Goal: Find specific page/section: Find specific page/section

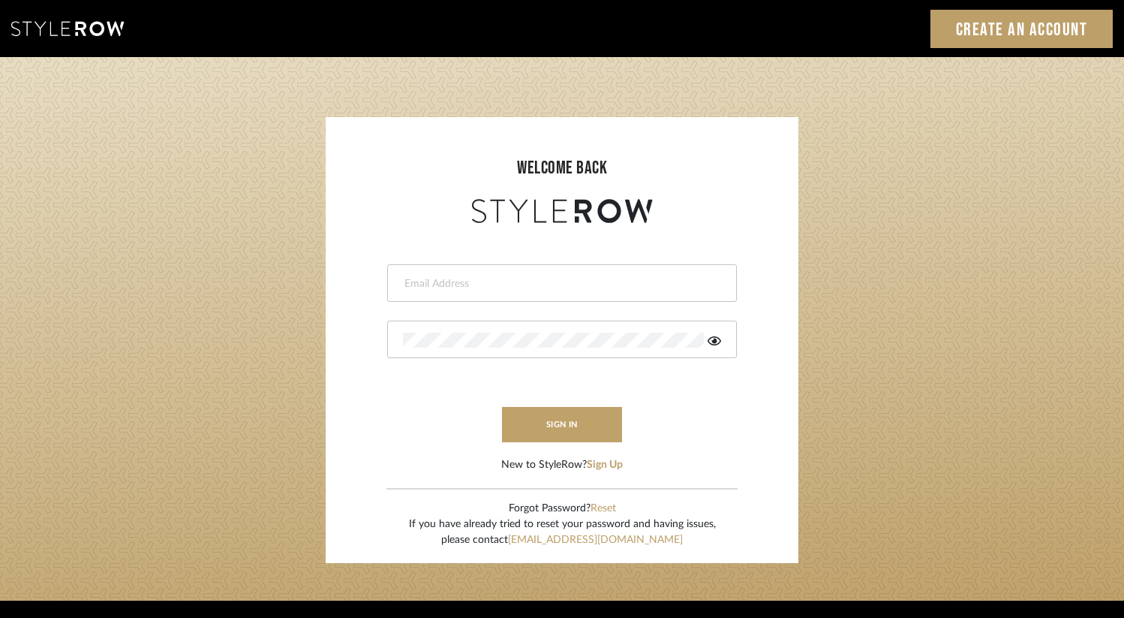
type input "britt@studiodb.com"
click at [549, 444] on form "britt@studiodb.com This field is required This field is required sign in New to…" at bounding box center [562, 350] width 443 height 246
click at [550, 429] on button "sign in" at bounding box center [562, 424] width 120 height 35
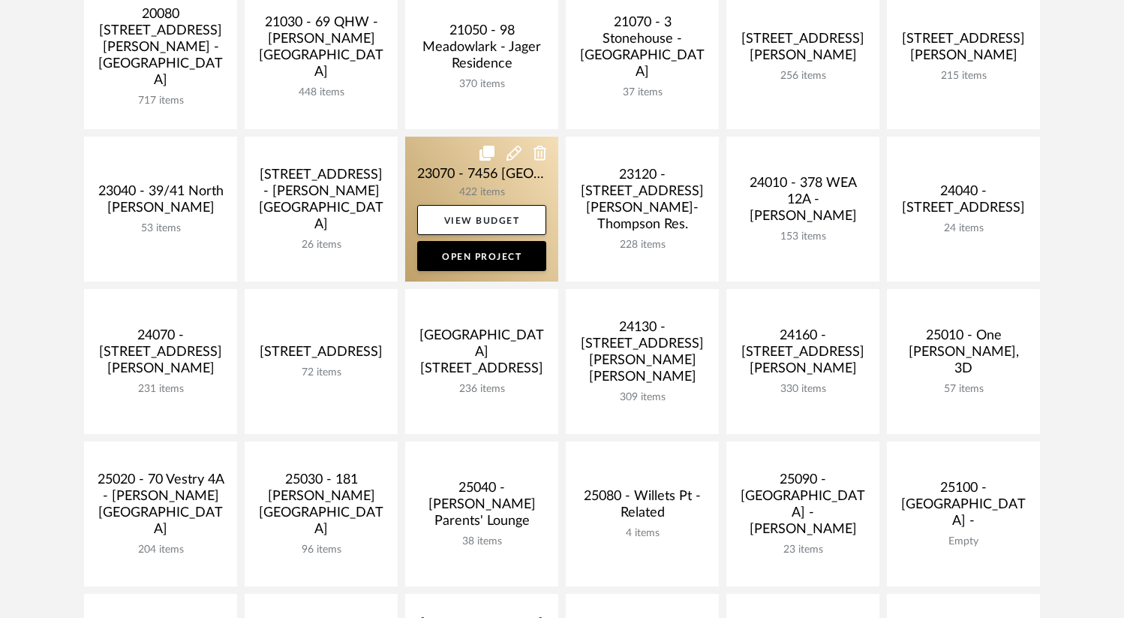
scroll to position [482, 0]
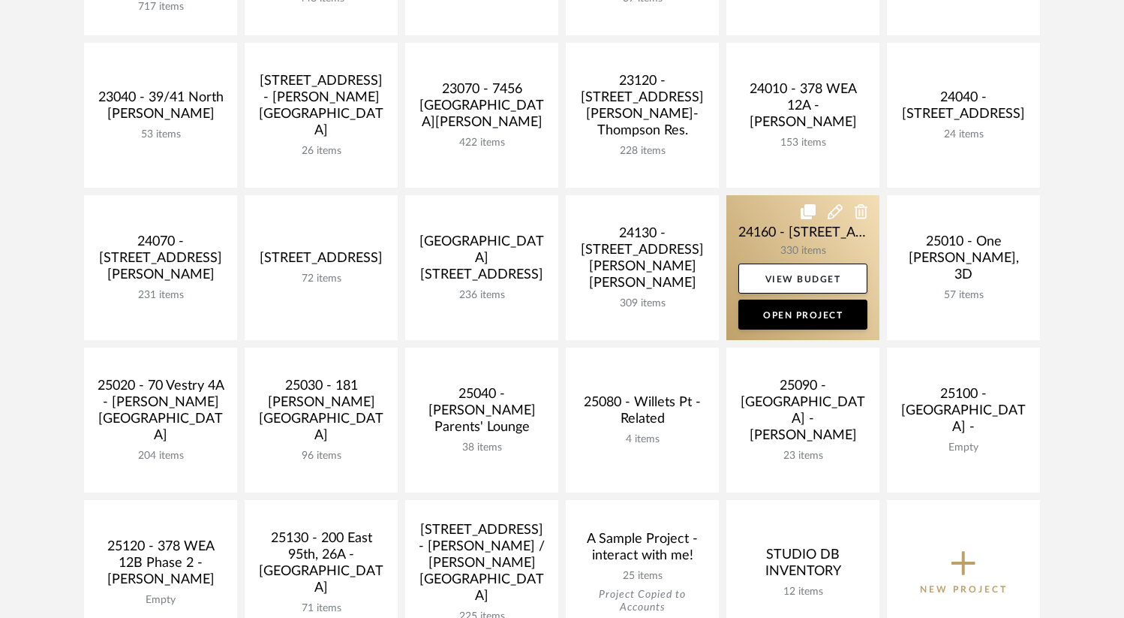
click at [817, 249] on link at bounding box center [803, 267] width 153 height 145
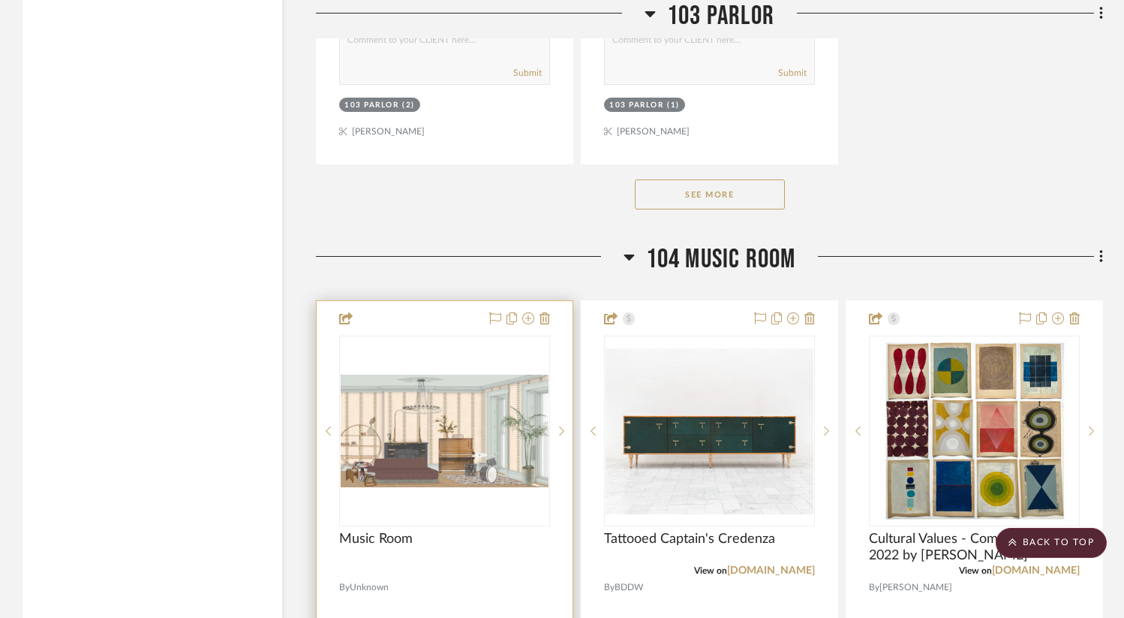
scroll to position [25803, 0]
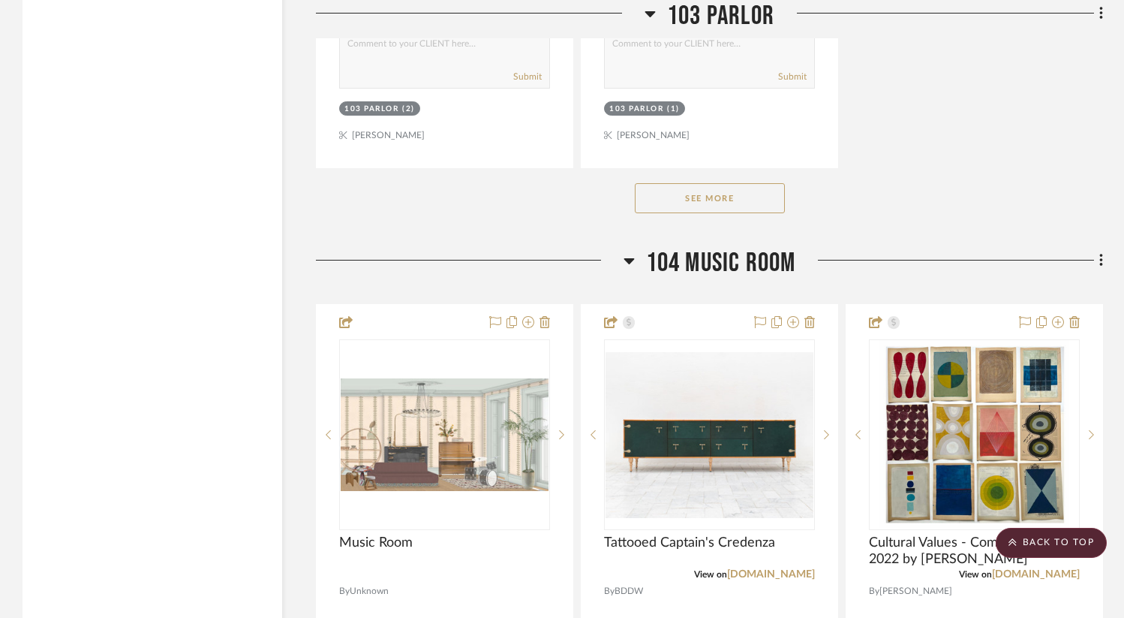
click at [710, 183] on button "See More" at bounding box center [710, 198] width 150 height 30
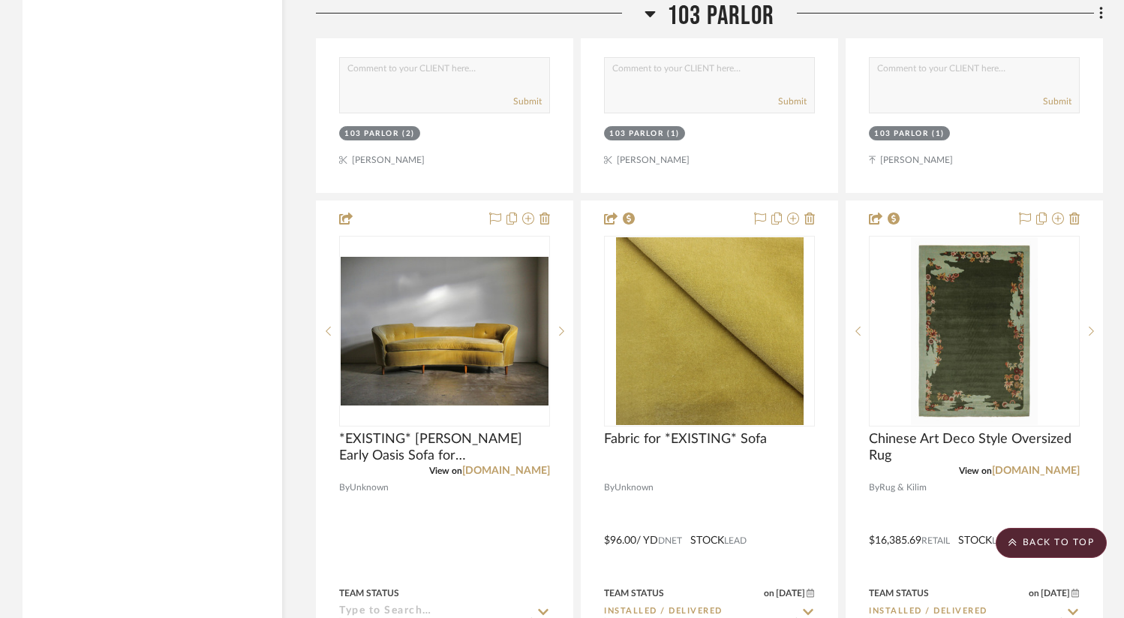
scroll to position [27188, 0]
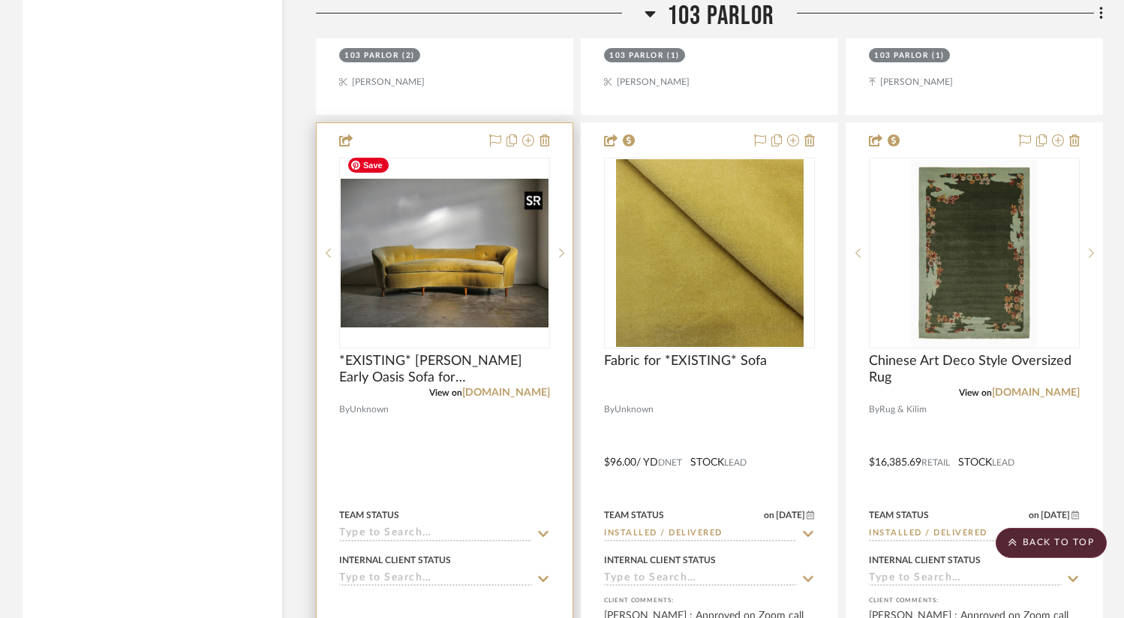
click at [486, 261] on img "0" at bounding box center [445, 253] width 208 height 149
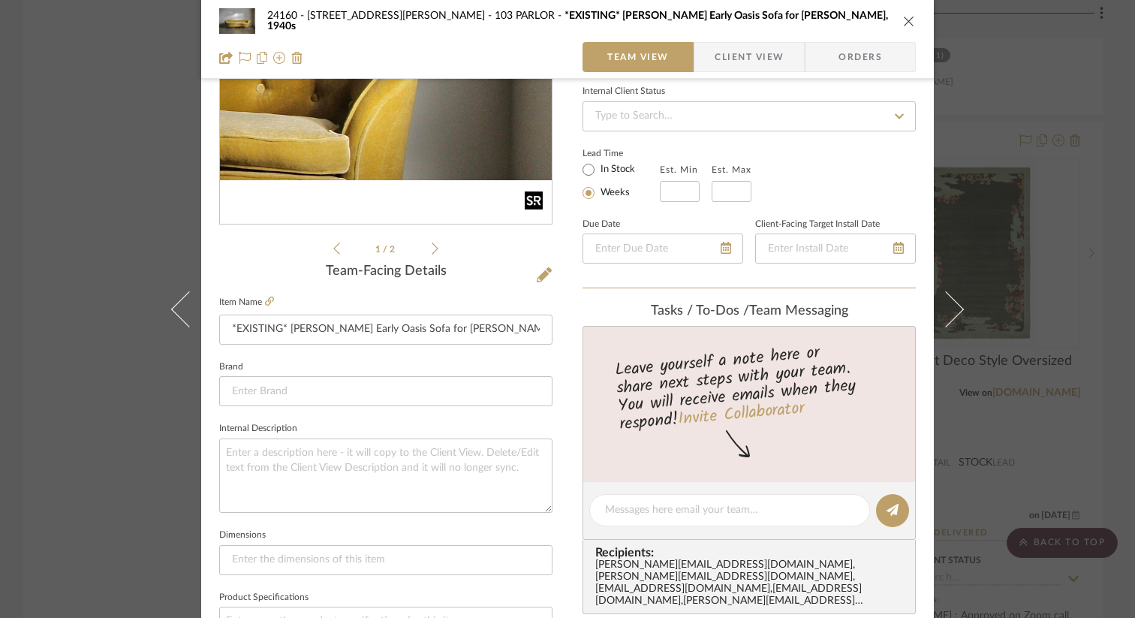
scroll to position [222, 0]
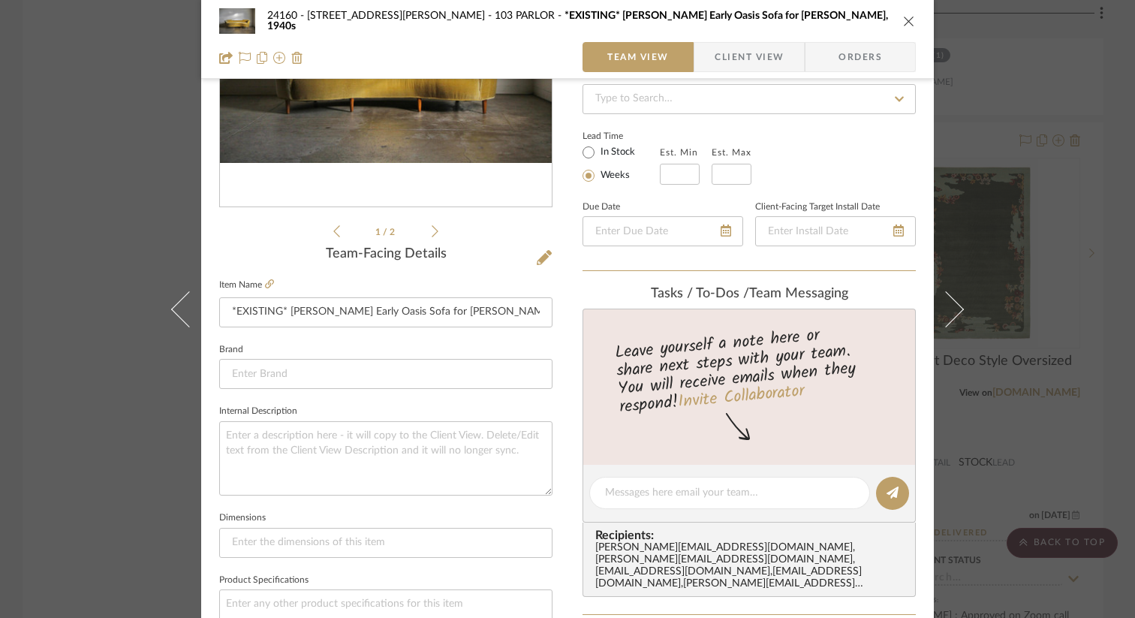
click at [432, 233] on icon at bounding box center [435, 231] width 7 height 14
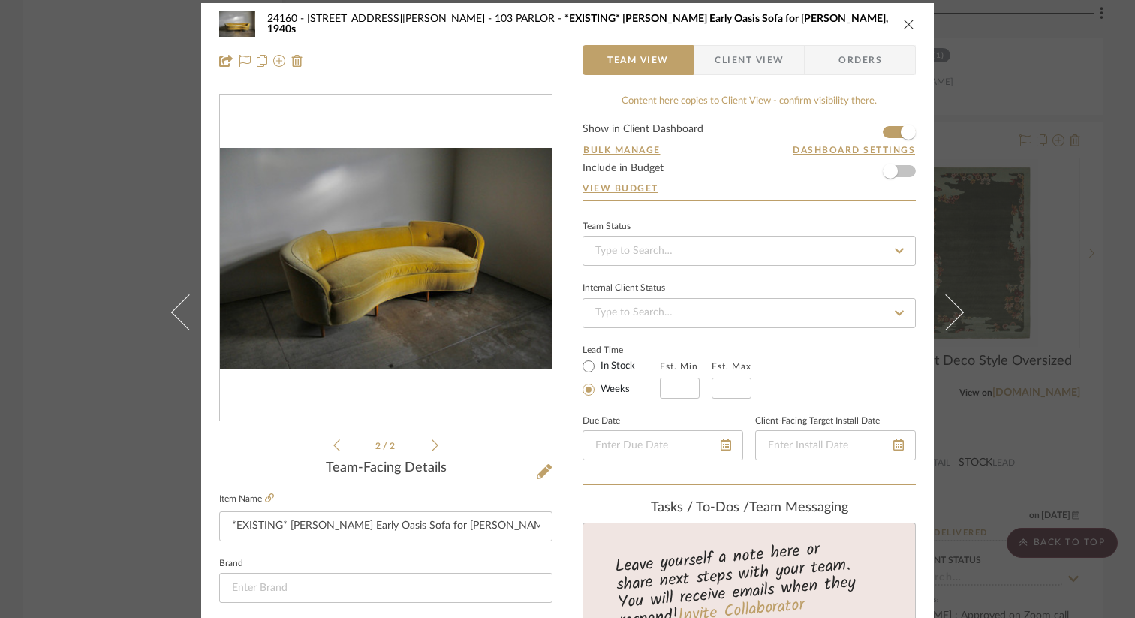
scroll to position [0, 0]
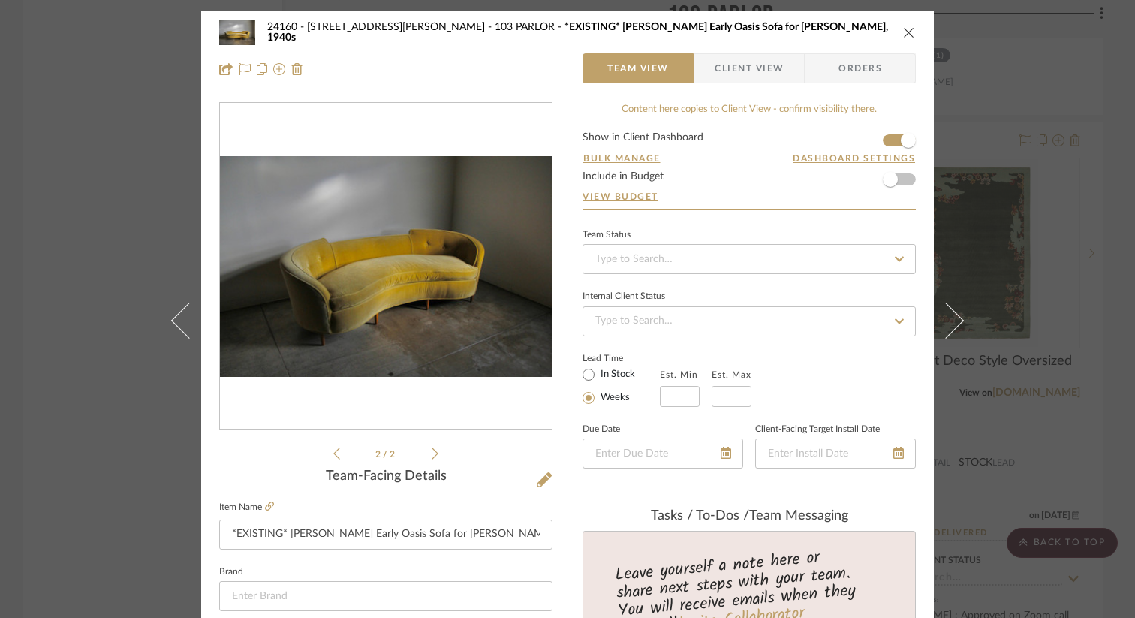
click at [327, 456] on div "2 / 2" at bounding box center [385, 282] width 333 height 360
click at [333, 453] on icon at bounding box center [336, 454] width 7 height 14
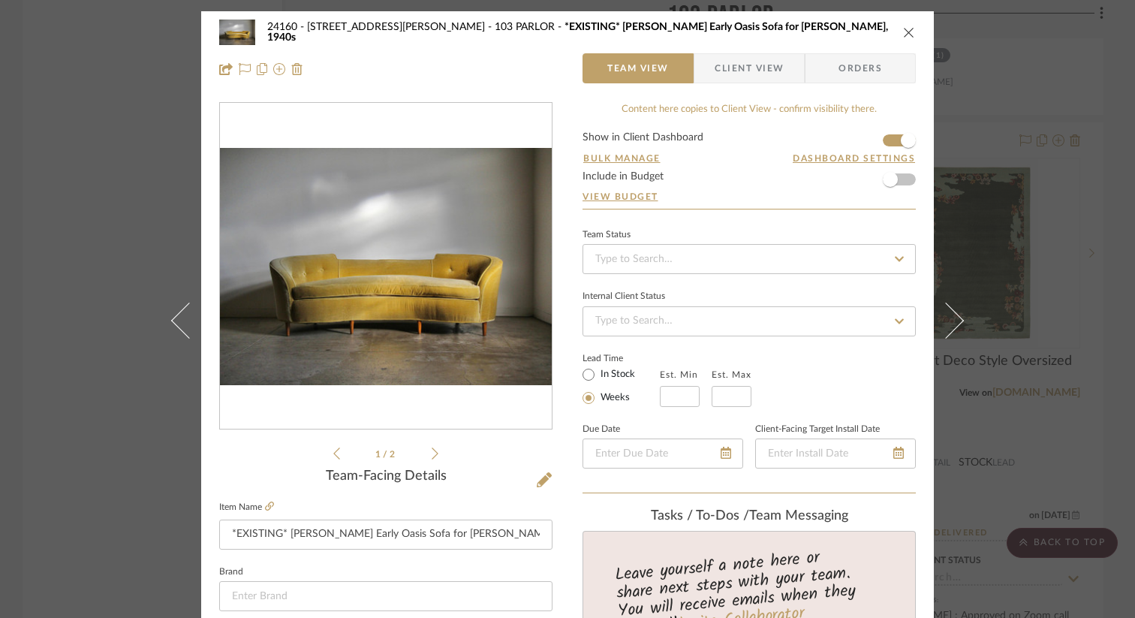
click at [333, 453] on icon at bounding box center [336, 454] width 7 height 14
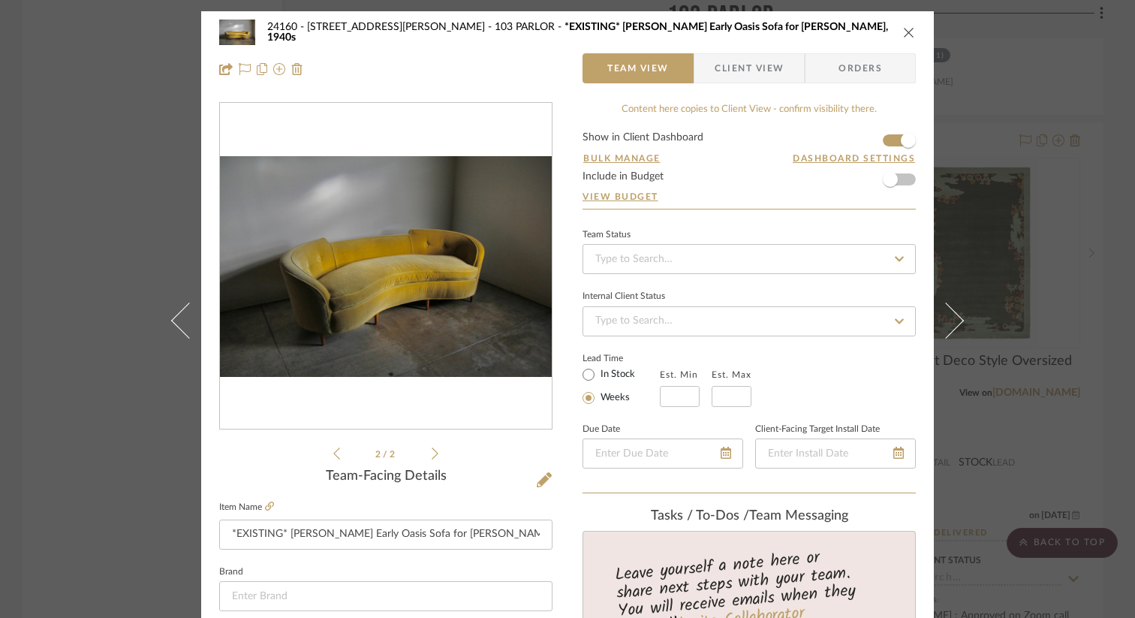
click at [333, 453] on icon at bounding box center [336, 454] width 7 height 14
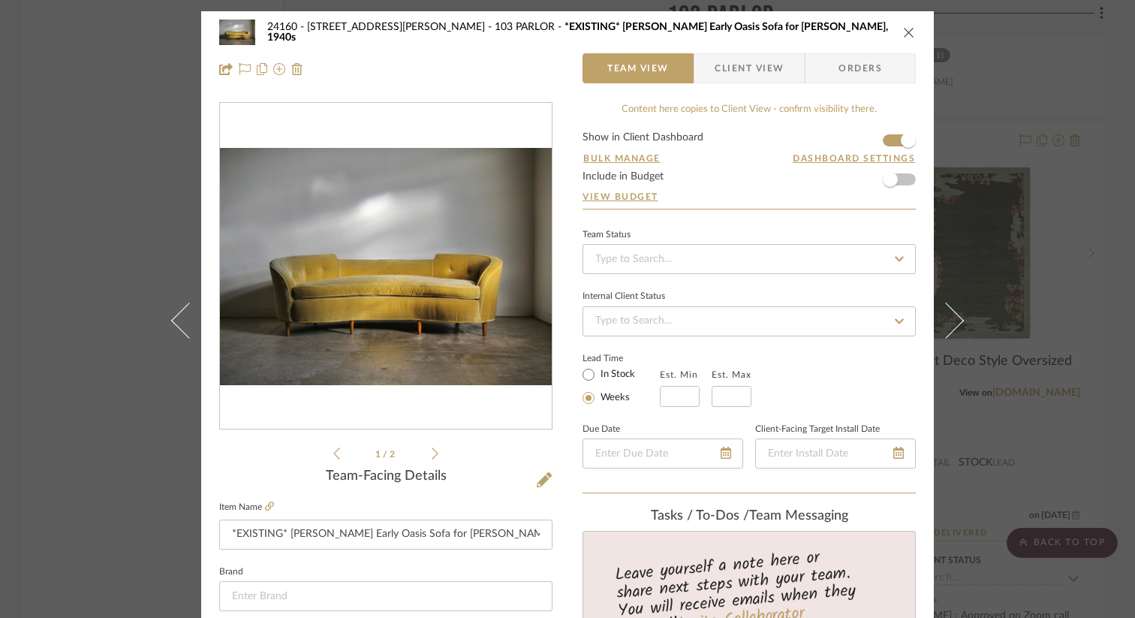
click at [432, 454] on icon at bounding box center [435, 454] width 7 height 14
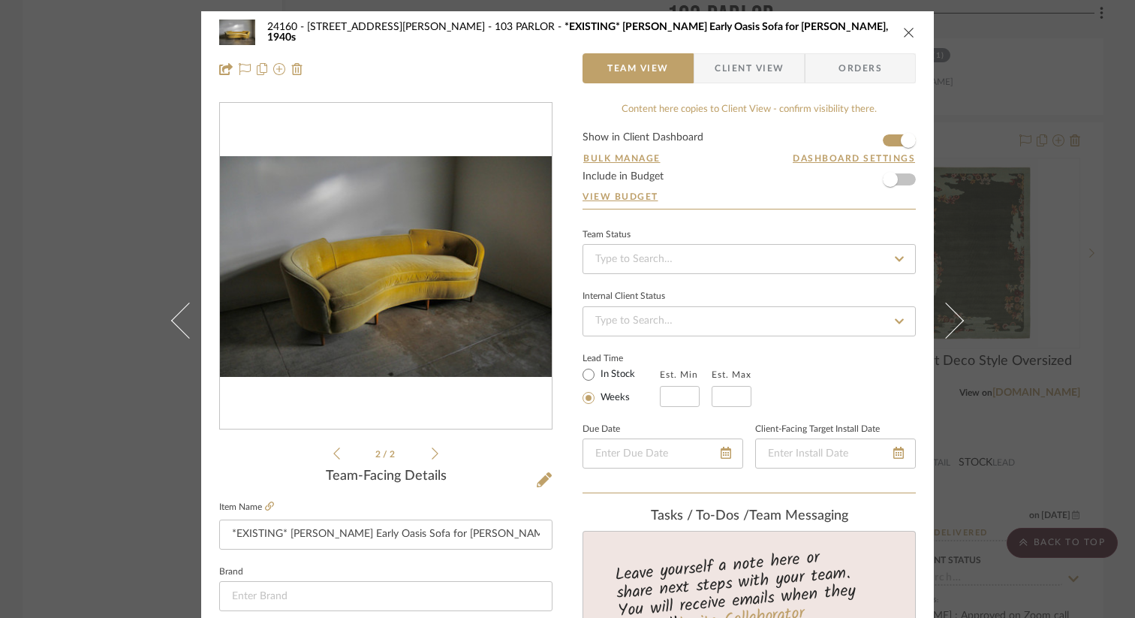
click at [432, 454] on icon at bounding box center [435, 454] width 7 height 14
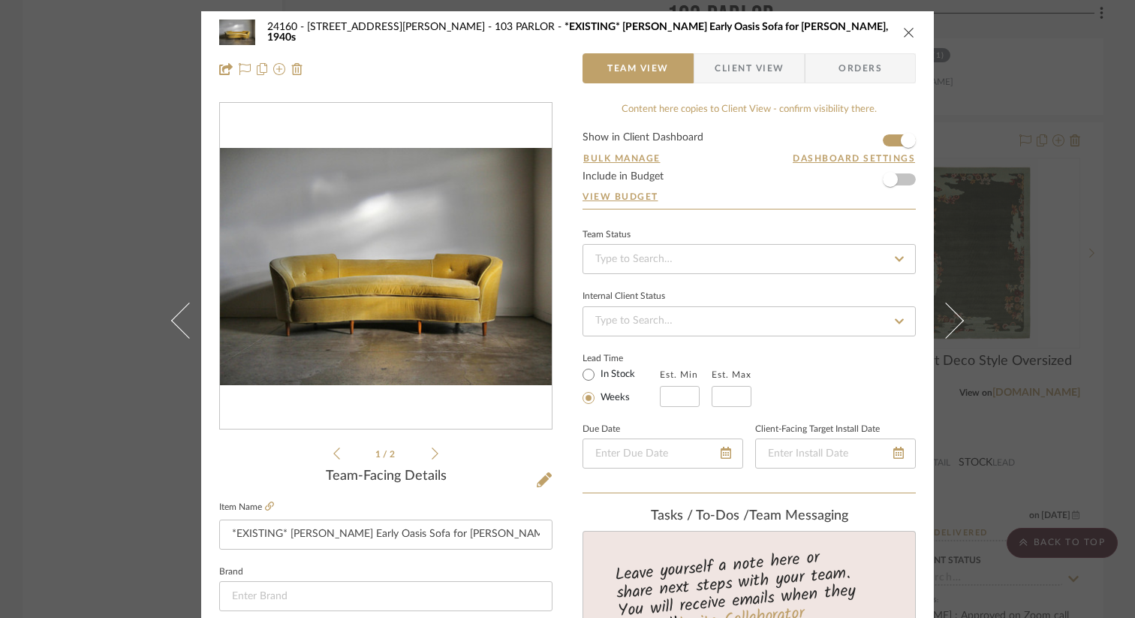
click at [432, 454] on icon at bounding box center [435, 454] width 7 height 14
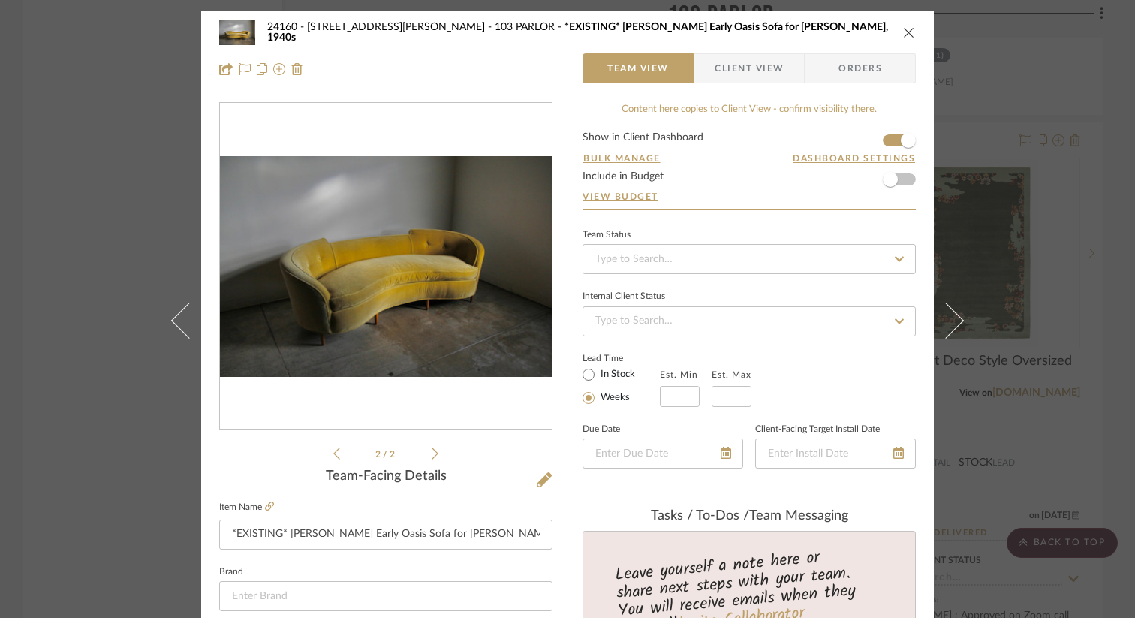
click at [432, 454] on icon at bounding box center [435, 454] width 7 height 14
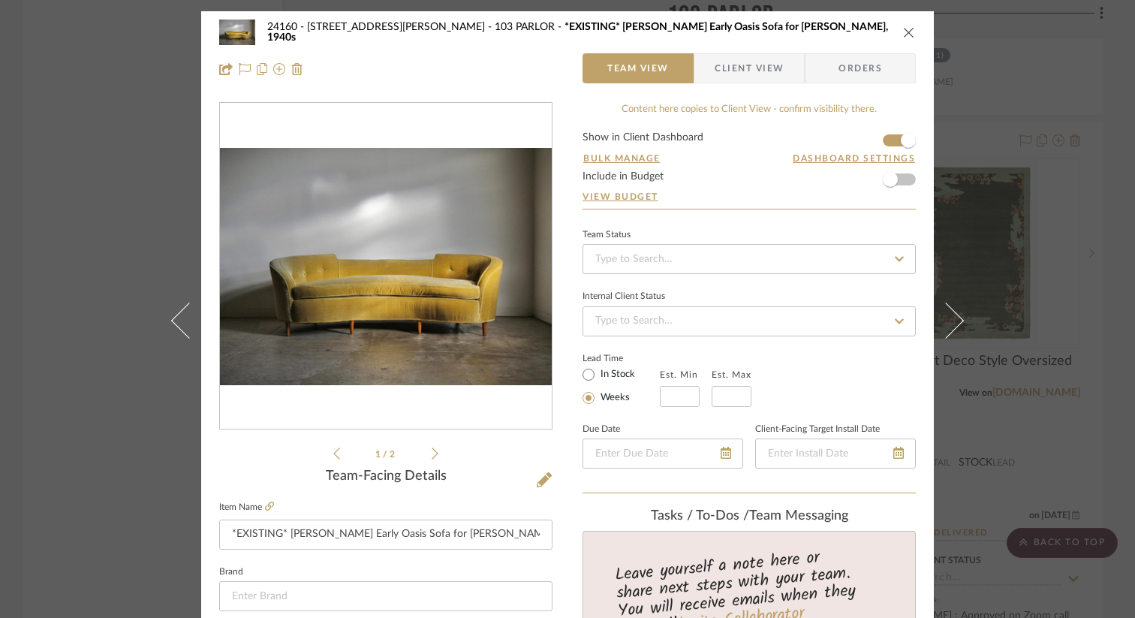
click at [432, 454] on icon at bounding box center [435, 454] width 7 height 14
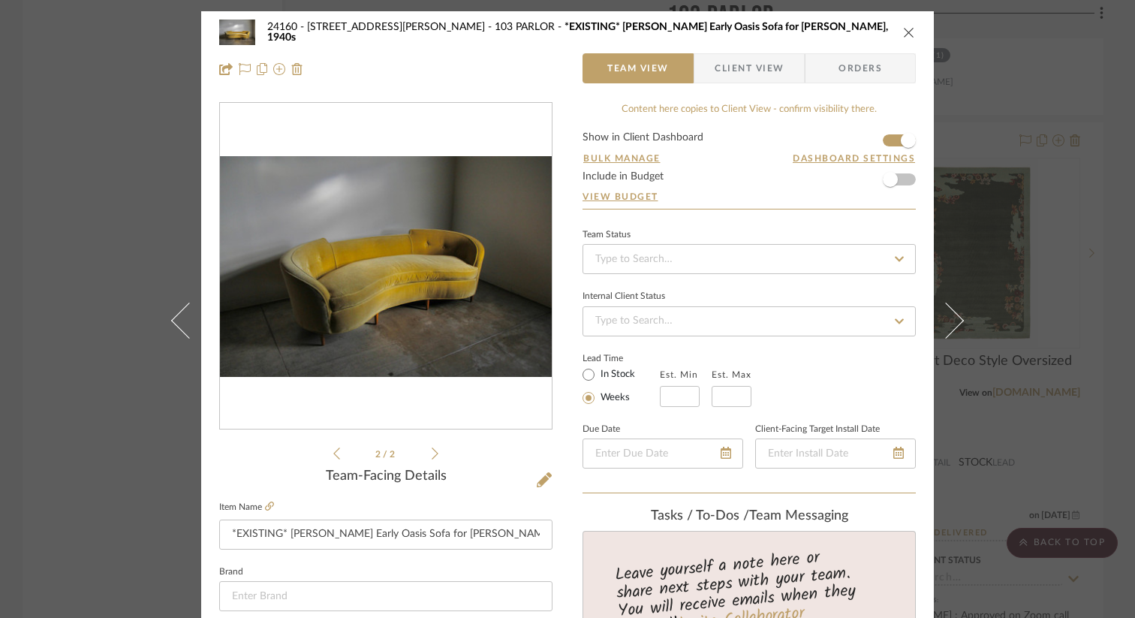
click at [432, 454] on icon at bounding box center [435, 454] width 7 height 14
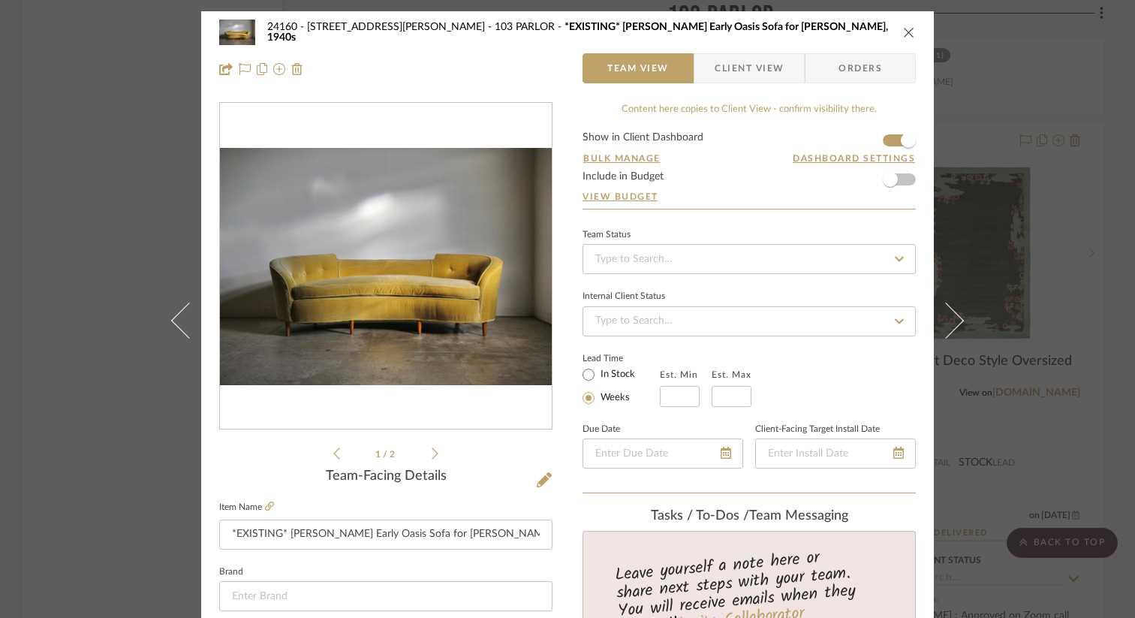
click at [432, 454] on icon at bounding box center [435, 454] width 7 height 14
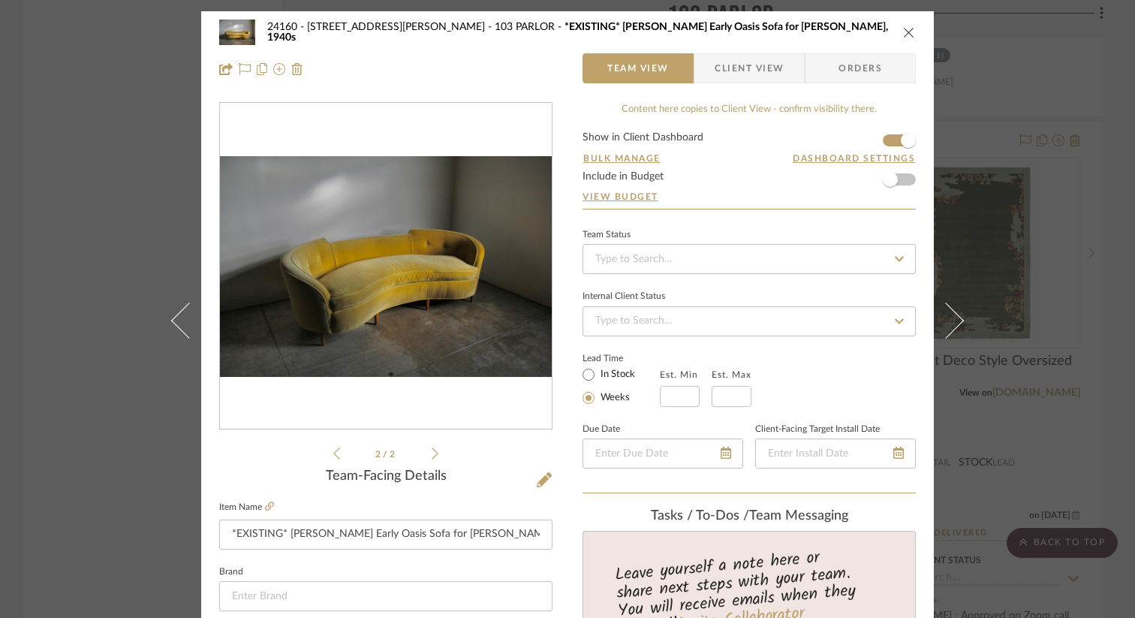
click at [432, 454] on icon at bounding box center [435, 454] width 7 height 14
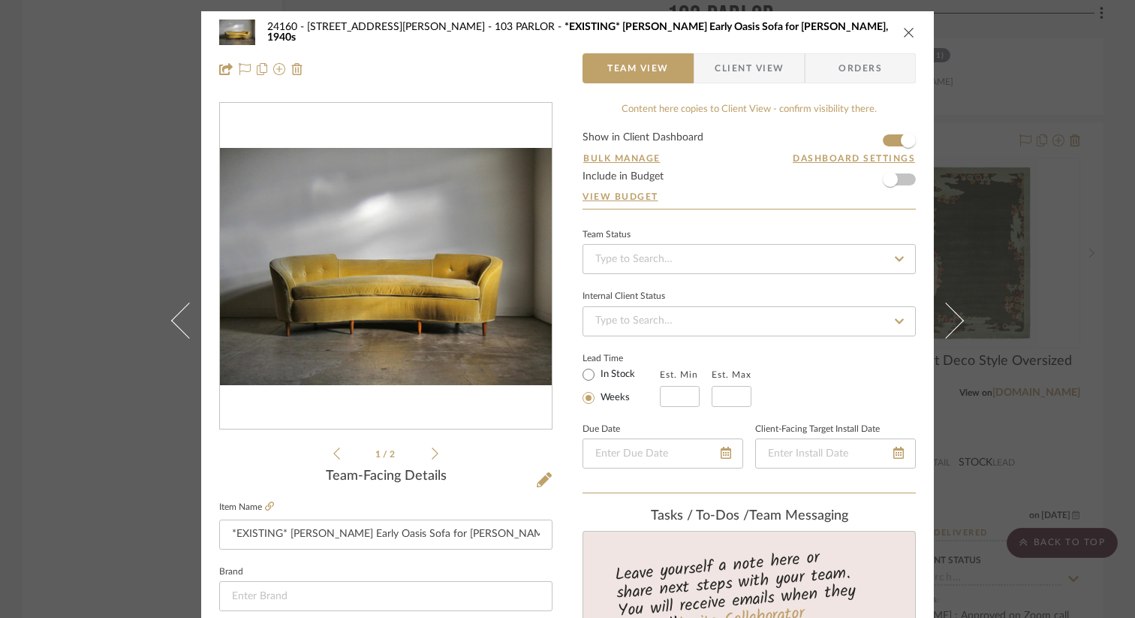
click at [432, 454] on icon at bounding box center [435, 454] width 7 height 14
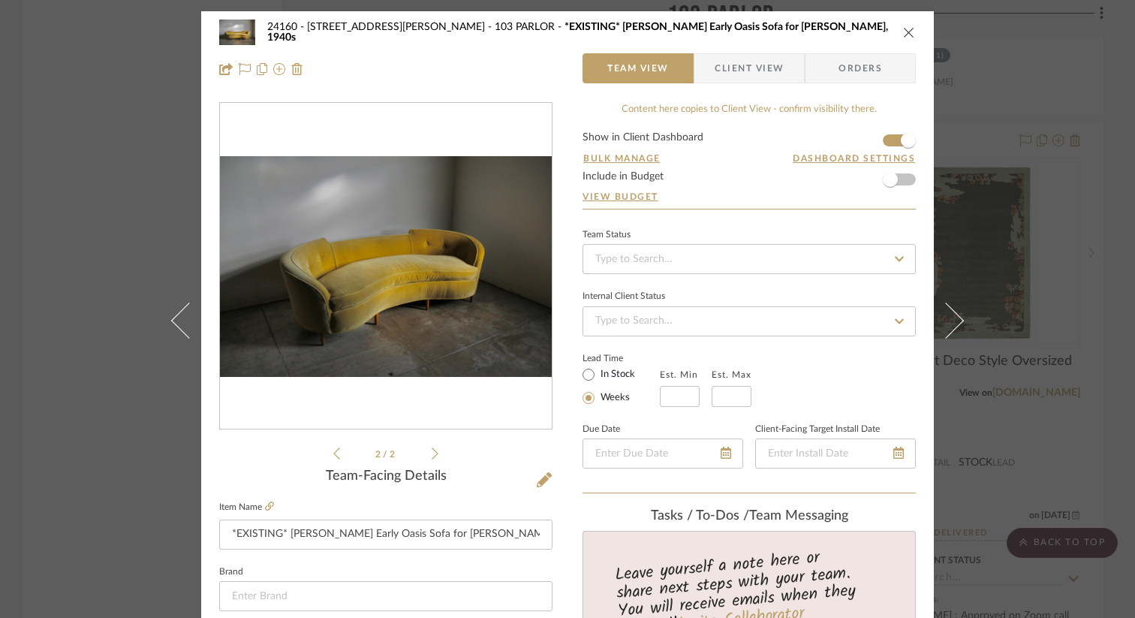
click at [432, 454] on icon at bounding box center [435, 454] width 7 height 14
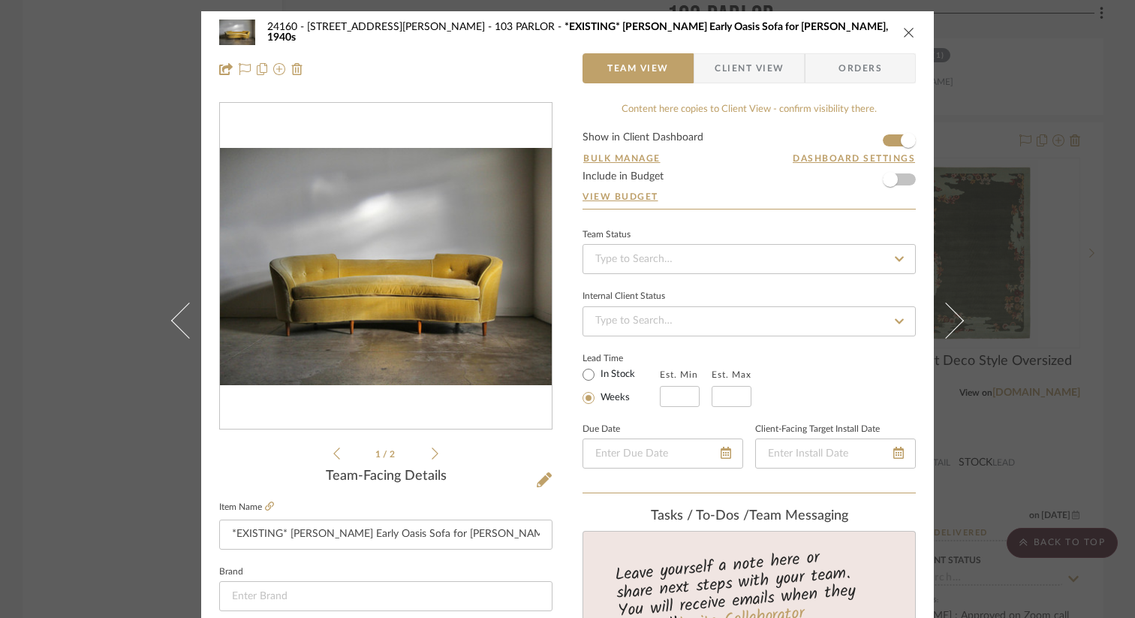
click at [333, 450] on icon at bounding box center [336, 454] width 7 height 14
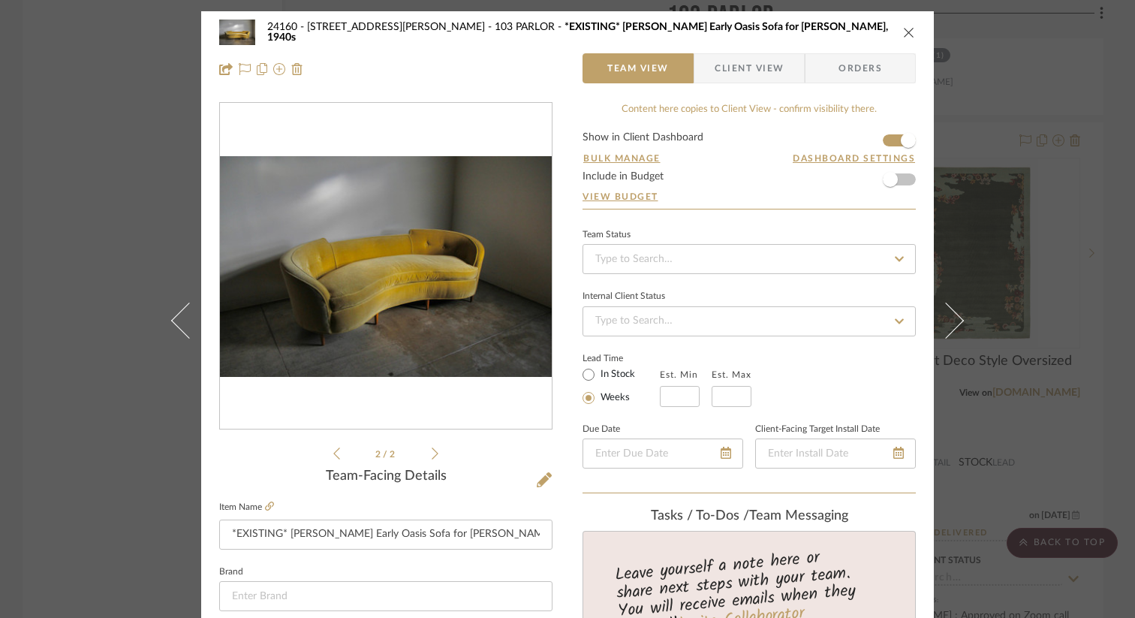
click at [432, 456] on icon at bounding box center [435, 454] width 7 height 14
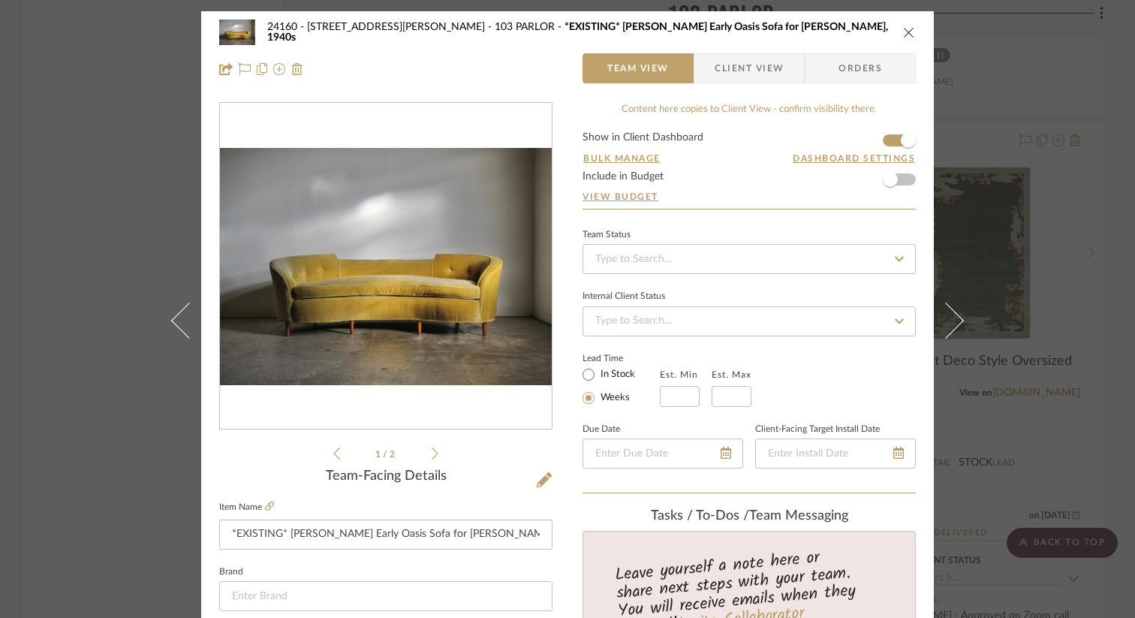
click at [432, 456] on icon at bounding box center [435, 454] width 7 height 14
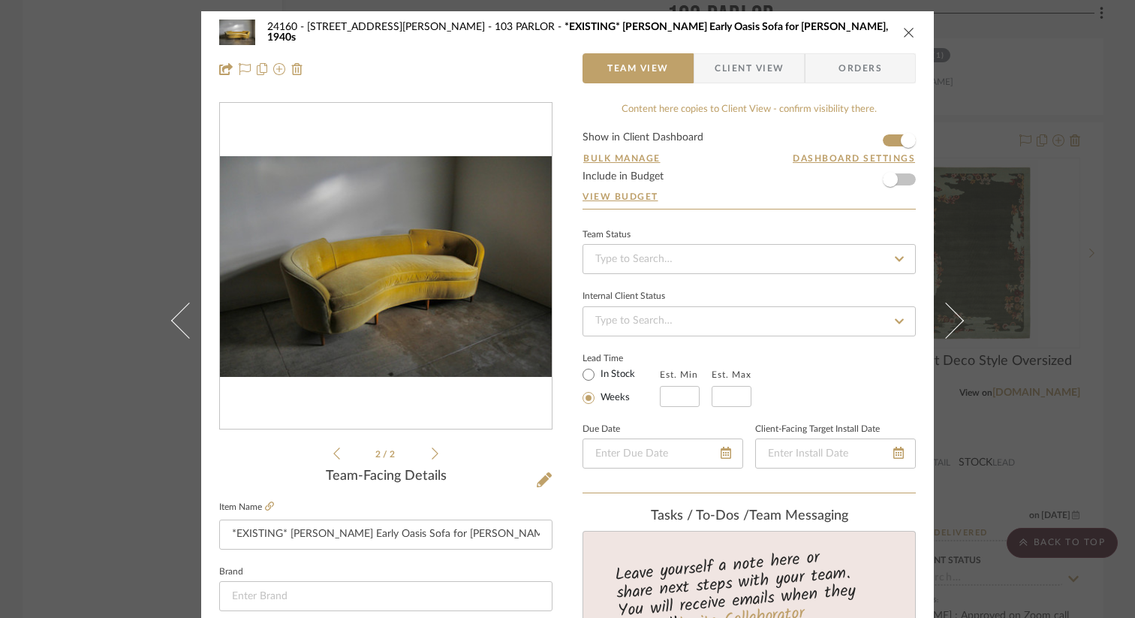
click at [432, 456] on icon at bounding box center [435, 454] width 7 height 14
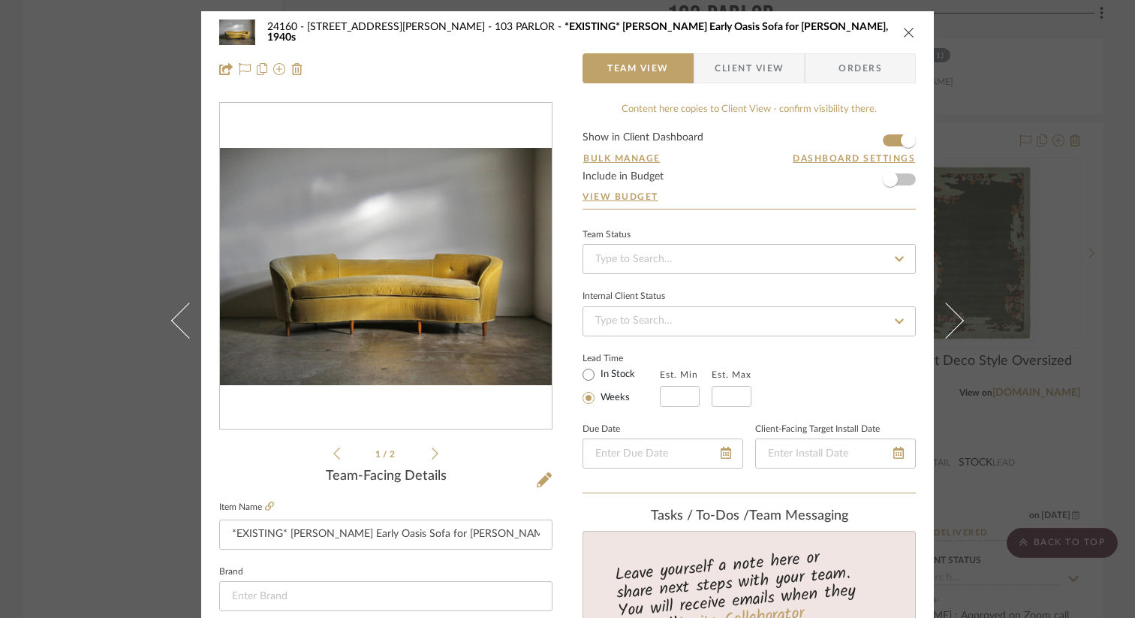
click at [325, 450] on div "1 / 2" at bounding box center [385, 282] width 333 height 360
click at [333, 452] on icon at bounding box center [336, 453] width 7 height 12
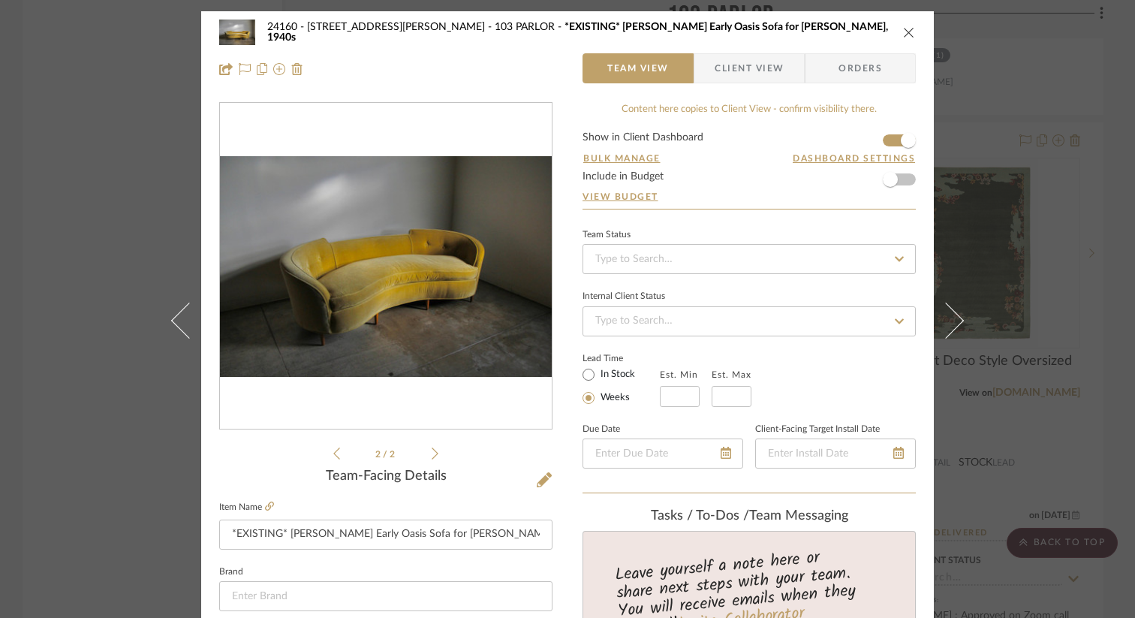
click at [904, 32] on icon "close" at bounding box center [909, 32] width 12 height 12
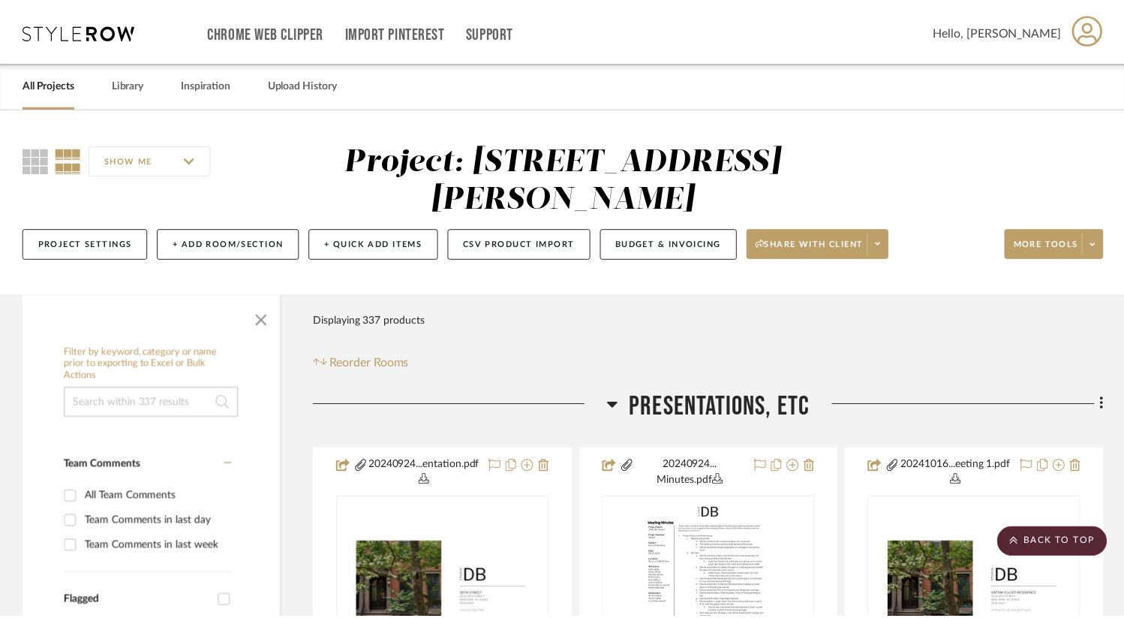
scroll to position [27188, 0]
